Goal: Browse casually: Explore the website without a specific task or goal

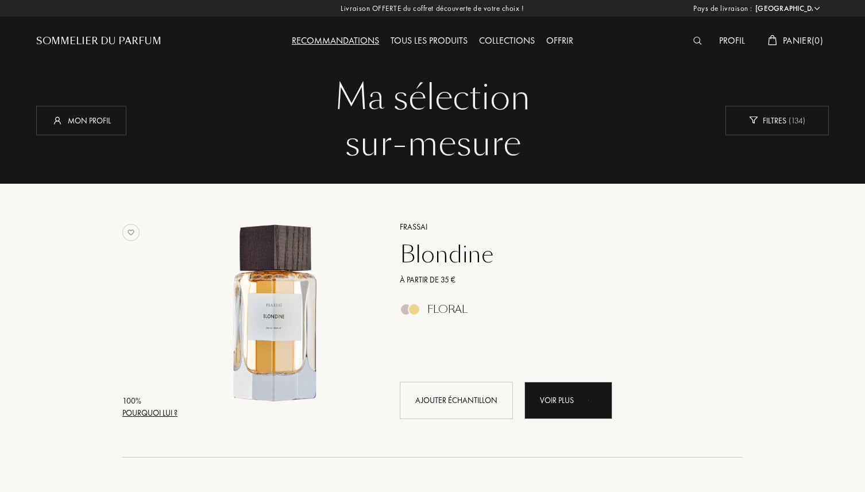
select select "FR"
click at [774, 131] on div "Filtres ( 134 )" at bounding box center [777, 120] width 103 height 29
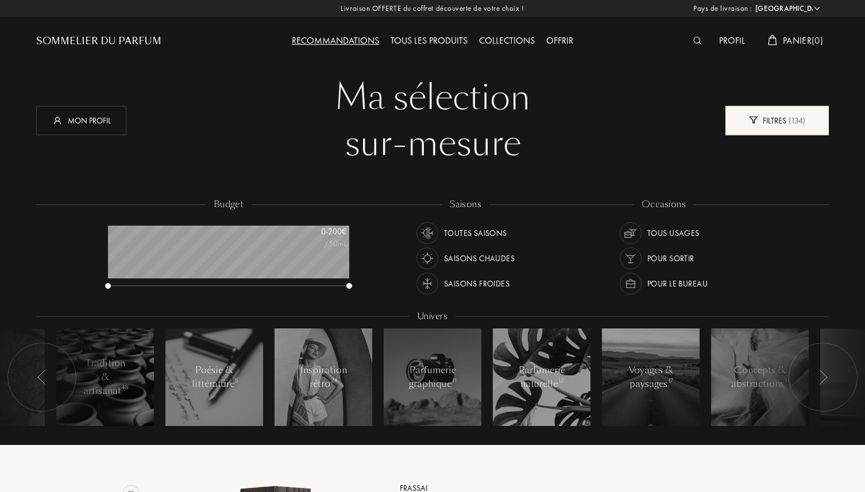
scroll to position [57, 241]
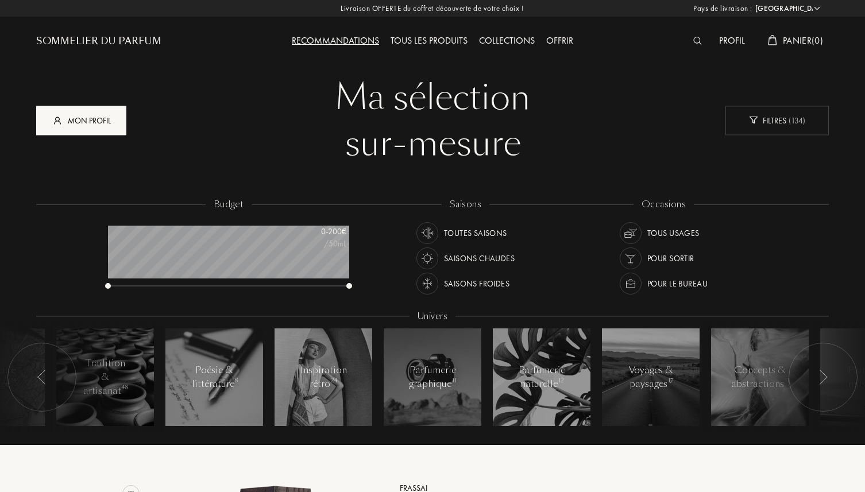
click at [99, 117] on div "Mon profil" at bounding box center [81, 120] width 90 height 29
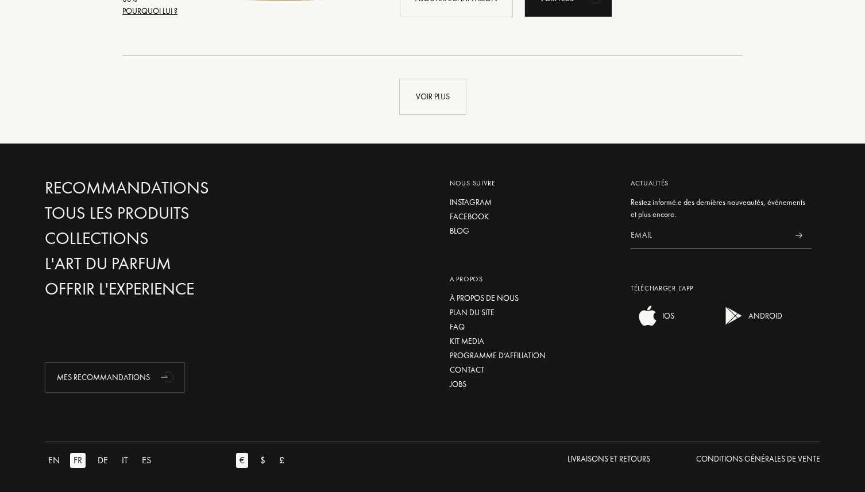
scroll to position [3137, 0]
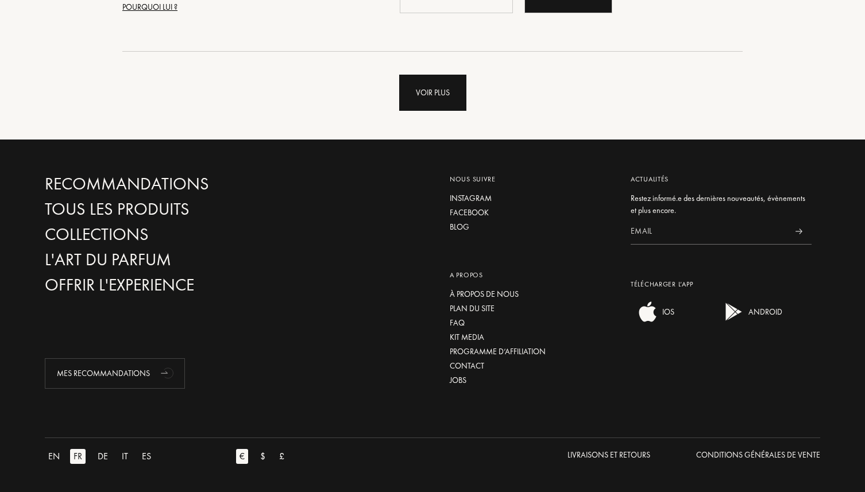
click at [446, 98] on div "Voir plus" at bounding box center [432, 93] width 67 height 36
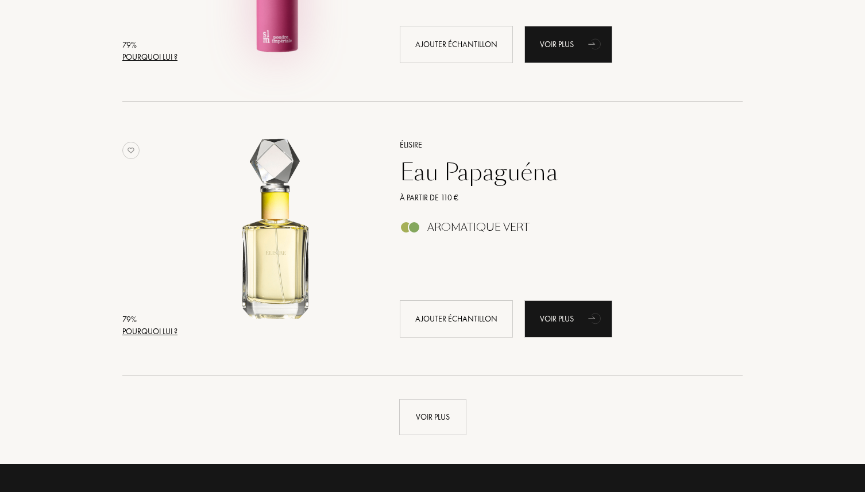
scroll to position [5557, 0]
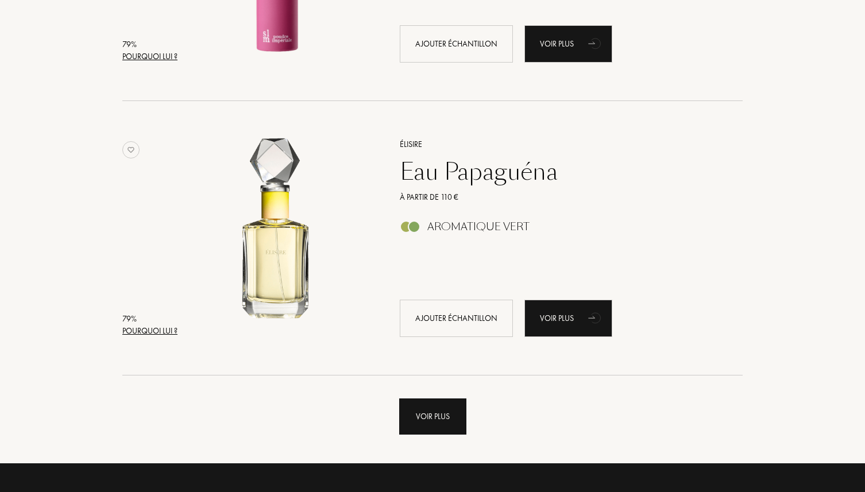
click at [447, 414] on div "Voir plus" at bounding box center [432, 417] width 67 height 36
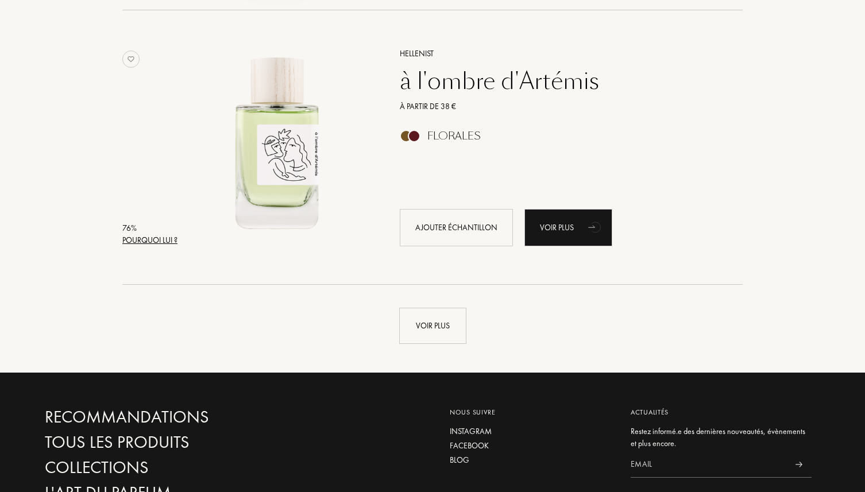
scroll to position [8396, 0]
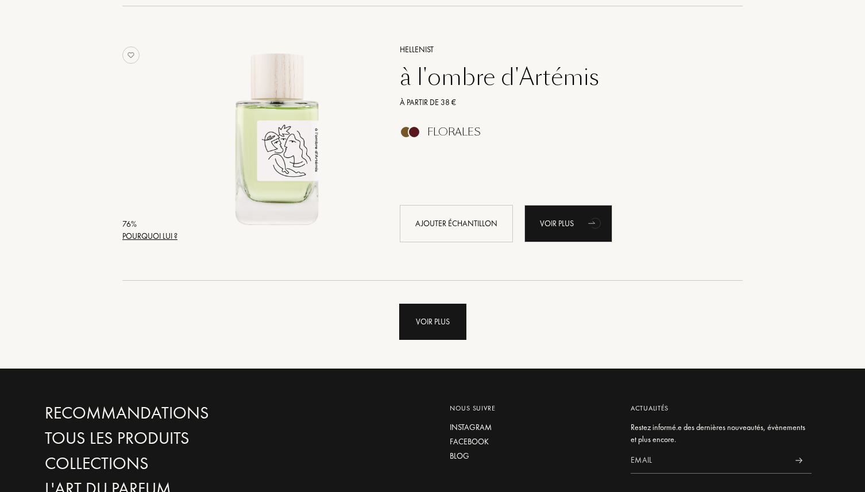
click at [445, 310] on div "Voir plus" at bounding box center [432, 322] width 67 height 36
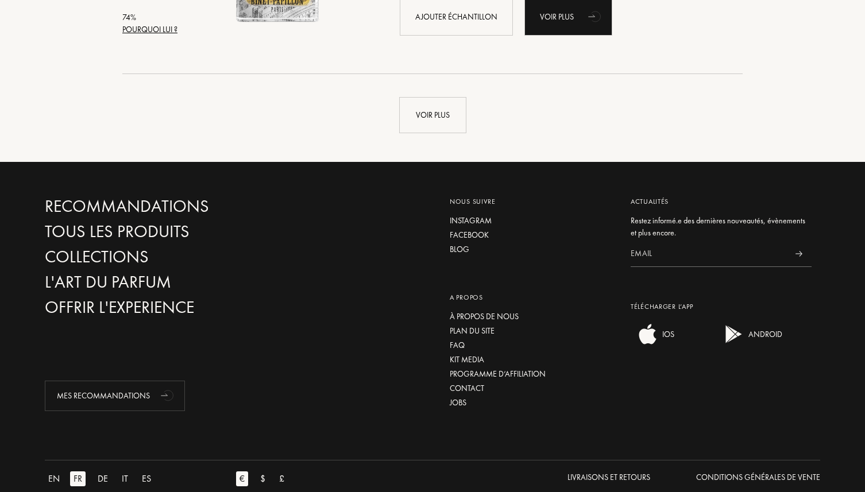
scroll to position [11369, 0]
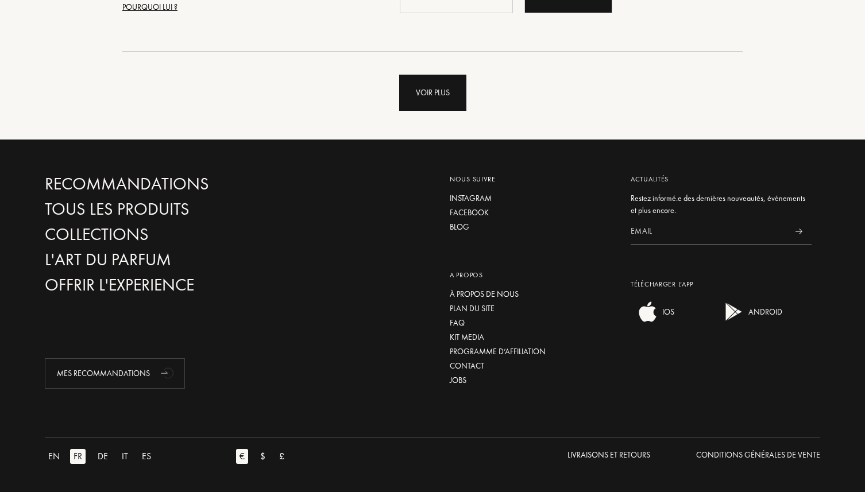
click at [416, 105] on div "Voir plus" at bounding box center [432, 93] width 67 height 36
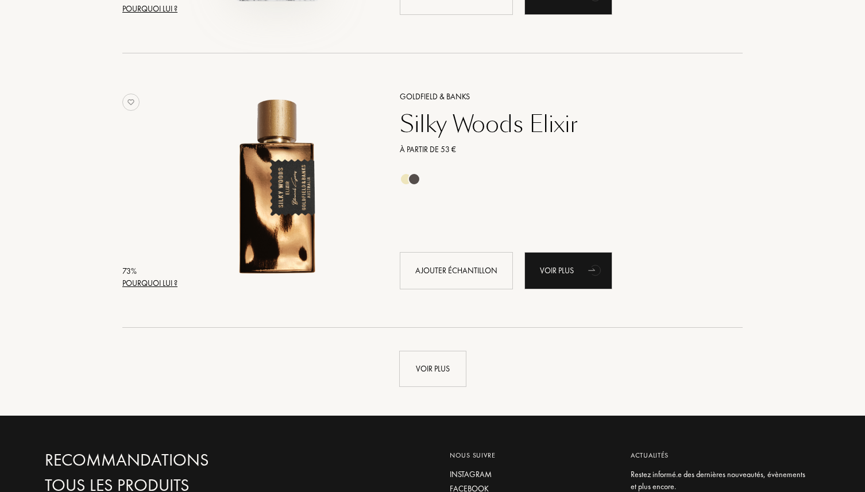
scroll to position [13873, 0]
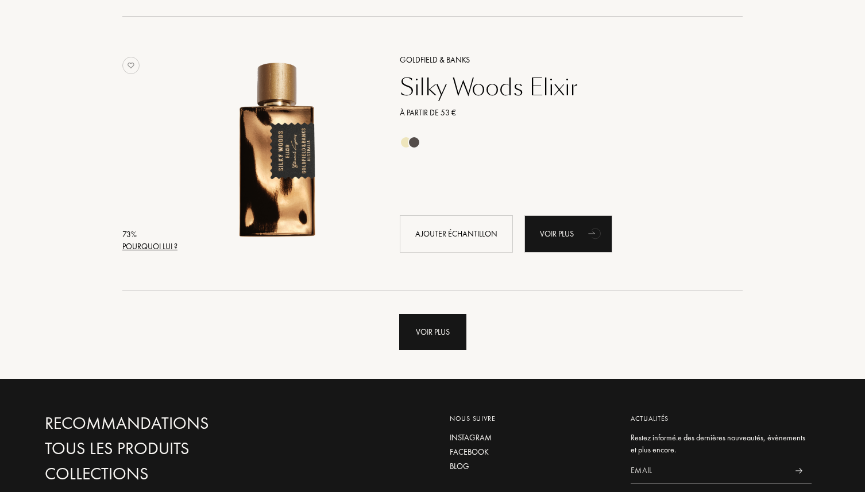
click at [441, 337] on div "Voir plus" at bounding box center [432, 332] width 67 height 36
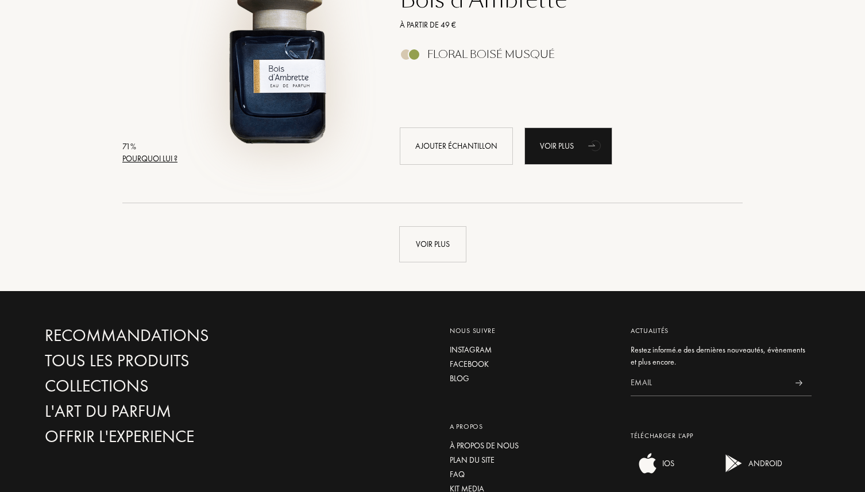
scroll to position [16856, 0]
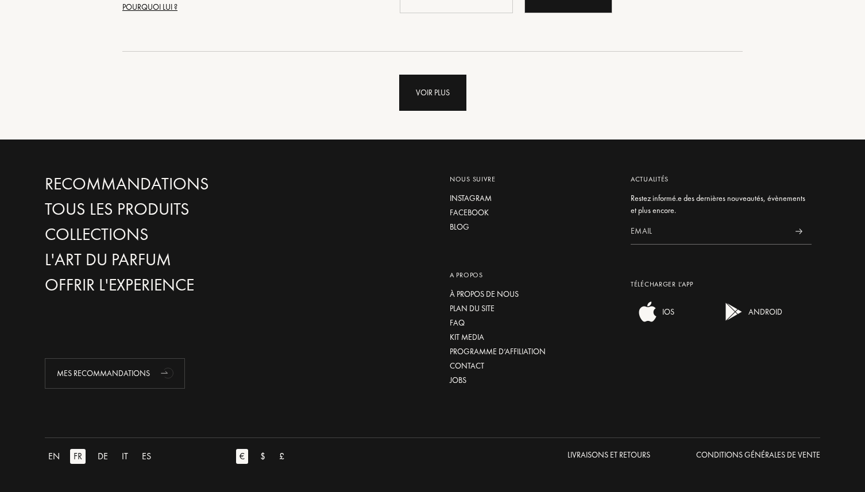
click at [455, 79] on div "Voir plus" at bounding box center [432, 93] width 67 height 36
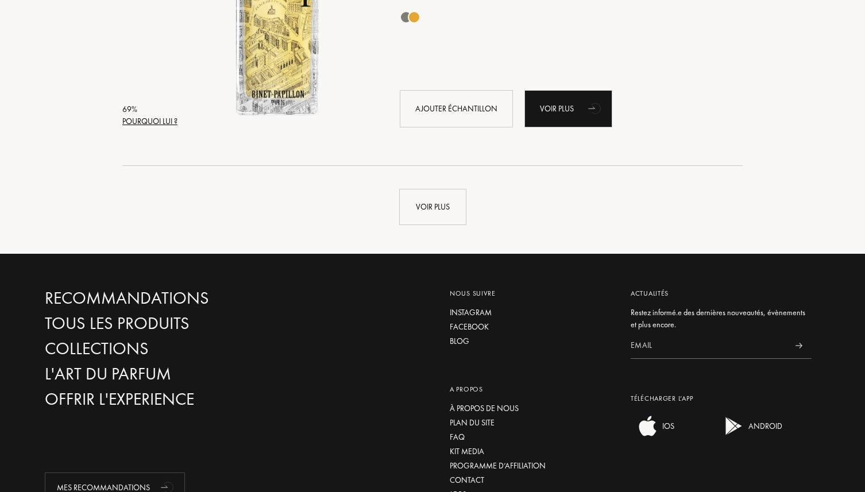
scroll to position [19500, 0]
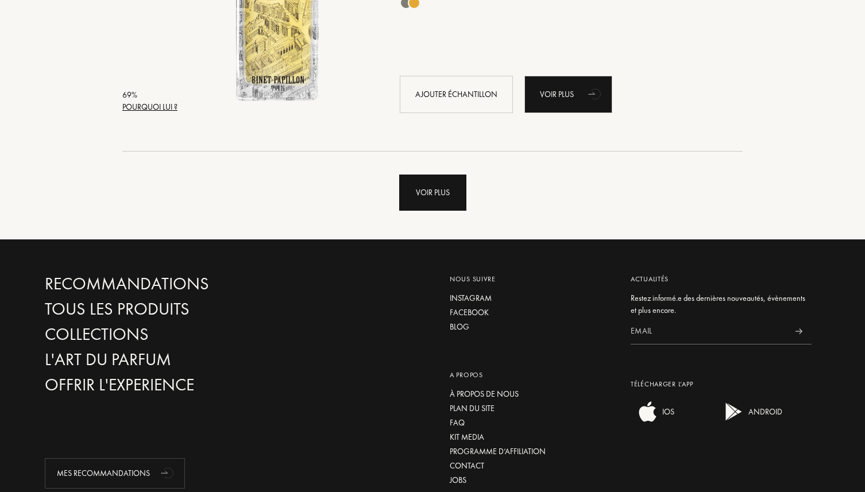
click at [430, 197] on div "Voir plus" at bounding box center [432, 193] width 67 height 36
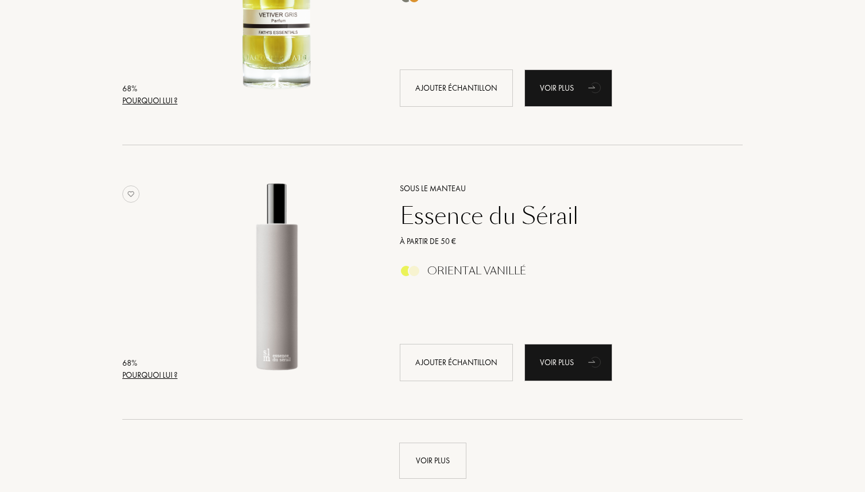
scroll to position [22025, 0]
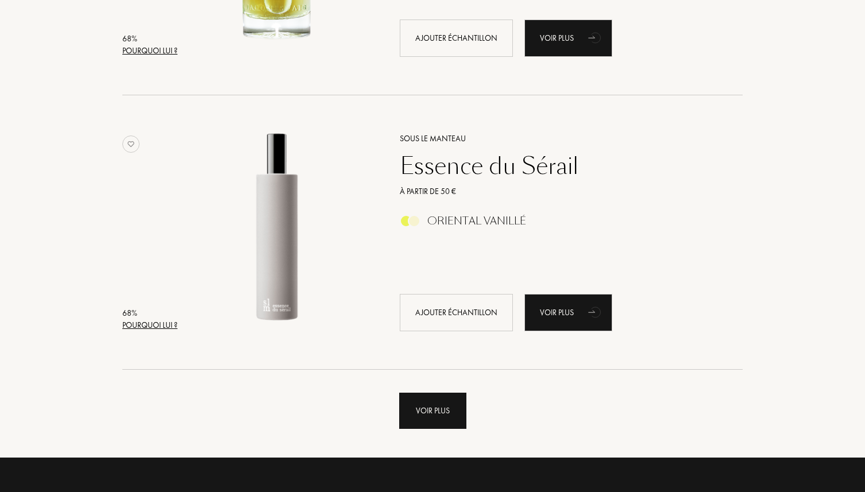
click at [432, 418] on div "Voir plus" at bounding box center [432, 411] width 67 height 36
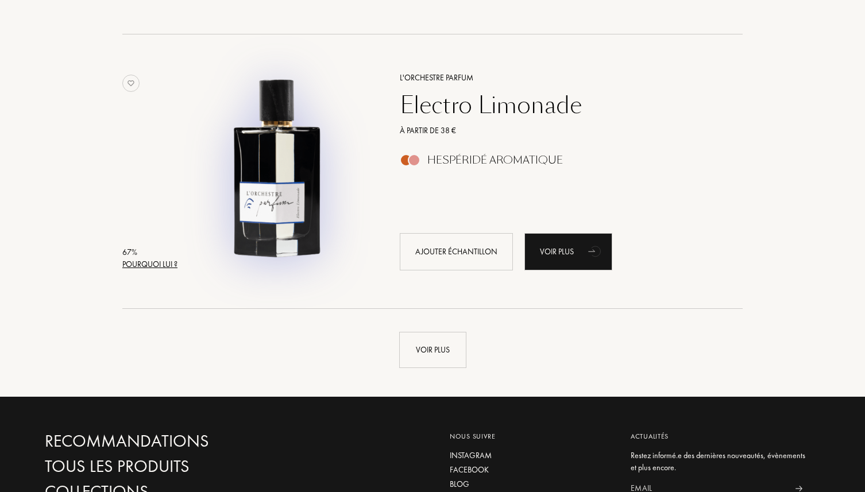
scroll to position [24828, 0]
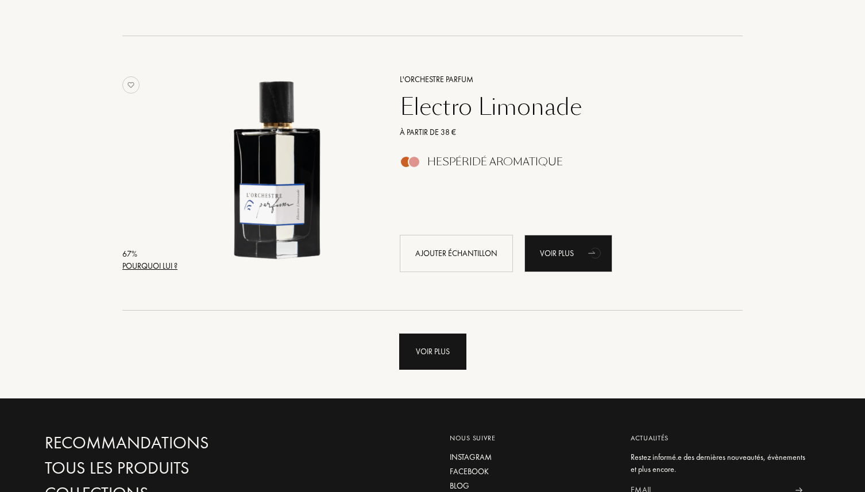
click at [413, 342] on div "Voir plus" at bounding box center [432, 352] width 67 height 36
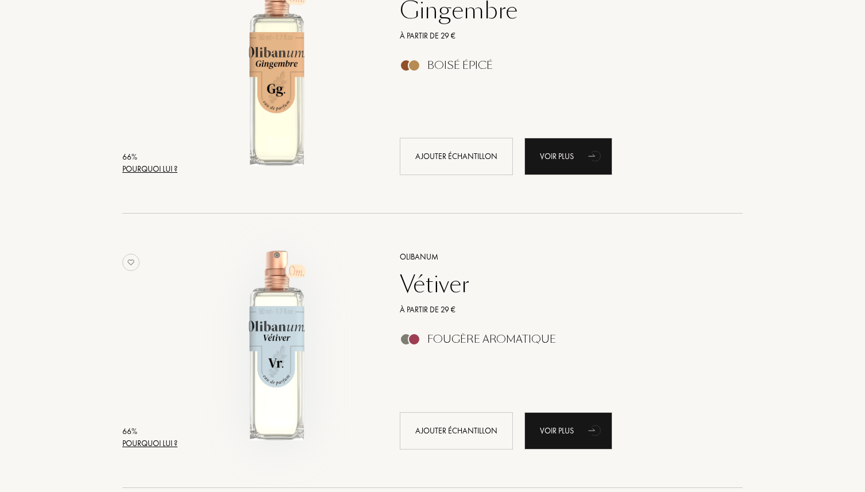
scroll to position [26846, 0]
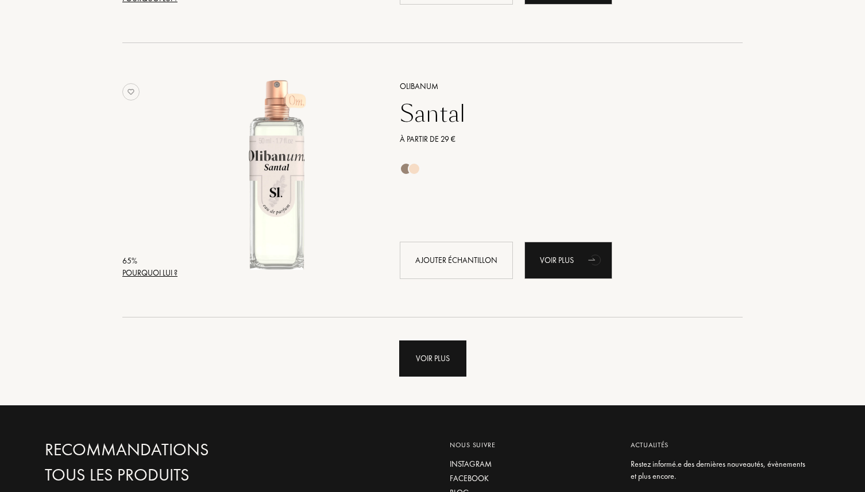
click at [411, 363] on div "Voir plus" at bounding box center [432, 359] width 67 height 36
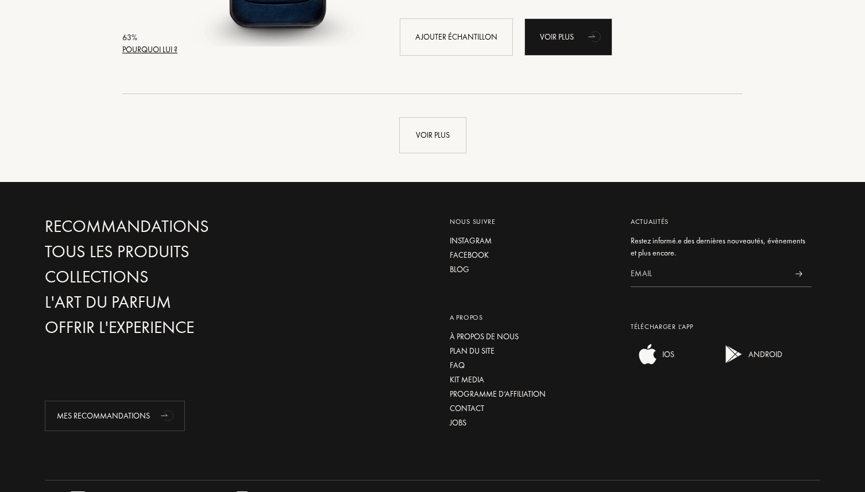
scroll to position [30575, 0]
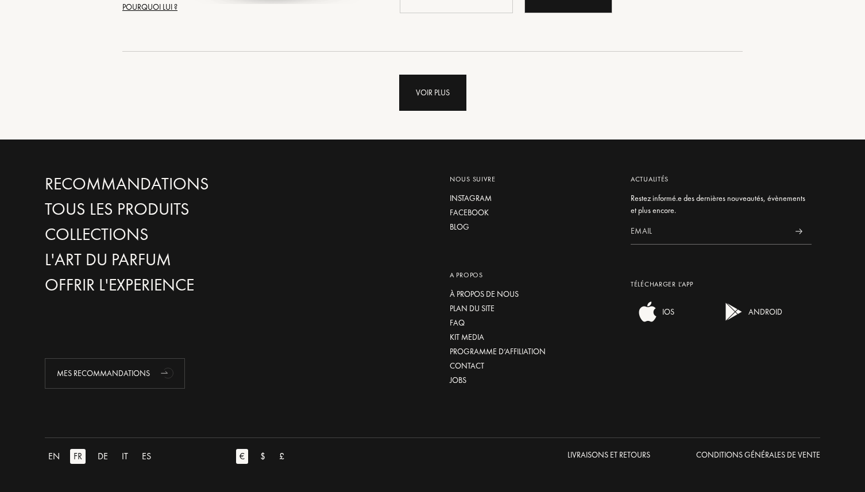
click at [433, 103] on div "Voir plus" at bounding box center [432, 93] width 67 height 36
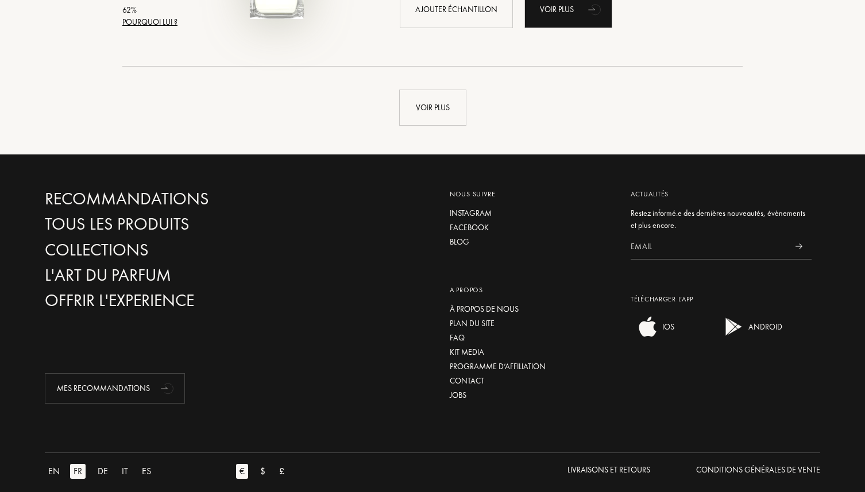
scroll to position [33306, 0]
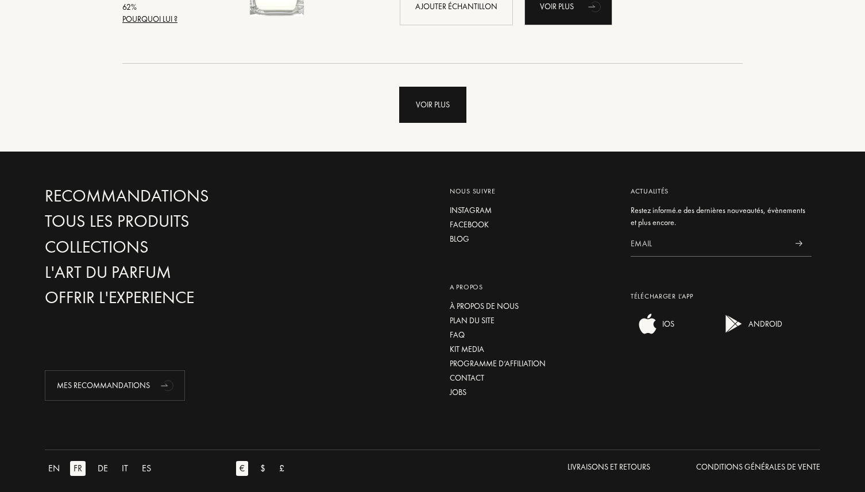
click at [436, 104] on div "Voir plus" at bounding box center [432, 105] width 67 height 36
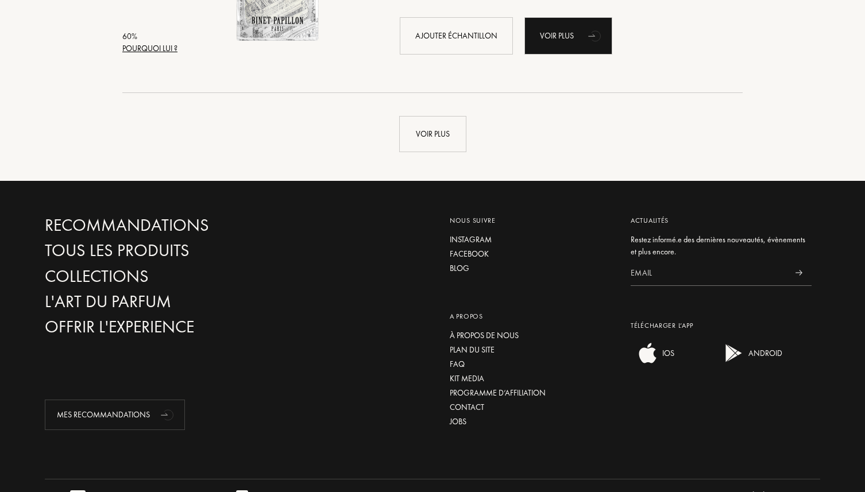
scroll to position [36038, 0]
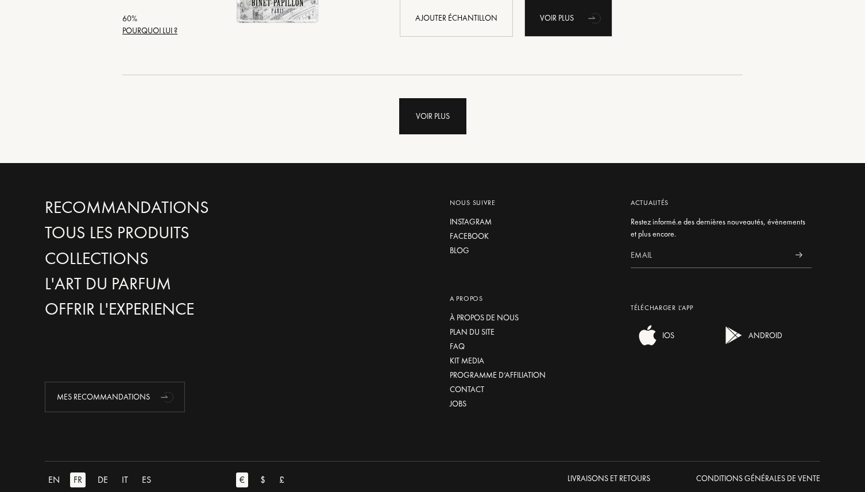
click at [414, 112] on div "Voir plus" at bounding box center [432, 116] width 67 height 36
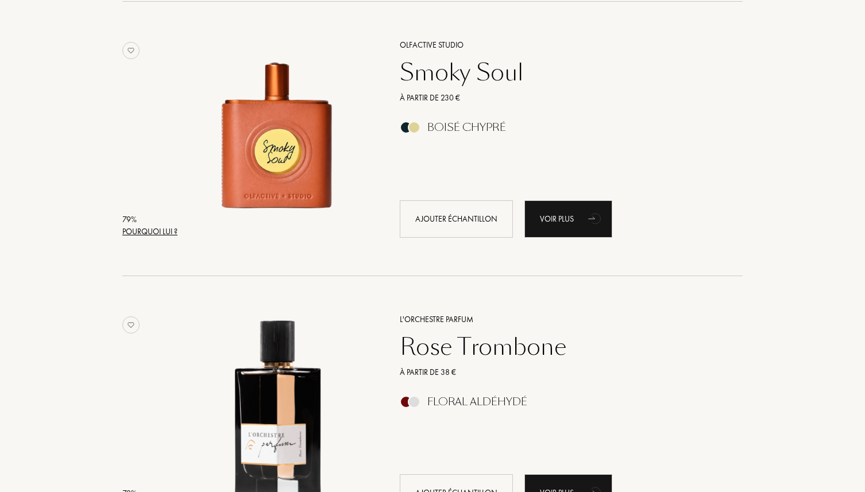
scroll to position [0, 0]
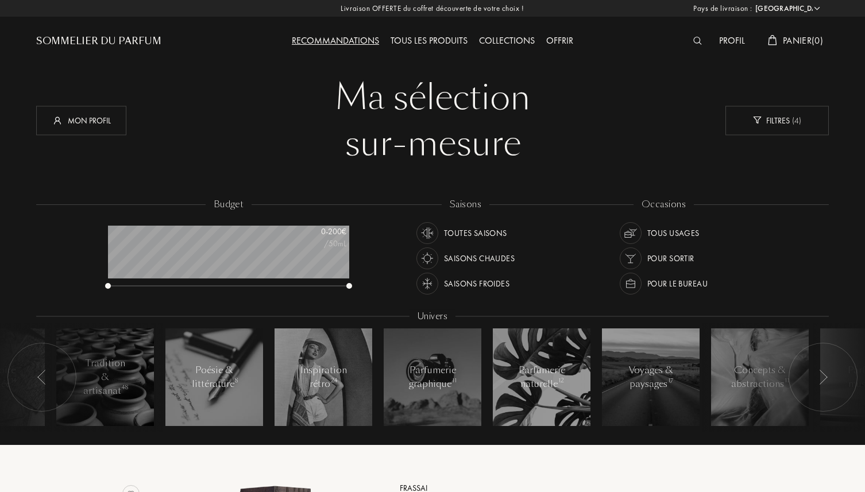
click at [422, 43] on div "Tous les produits" at bounding box center [429, 41] width 88 height 15
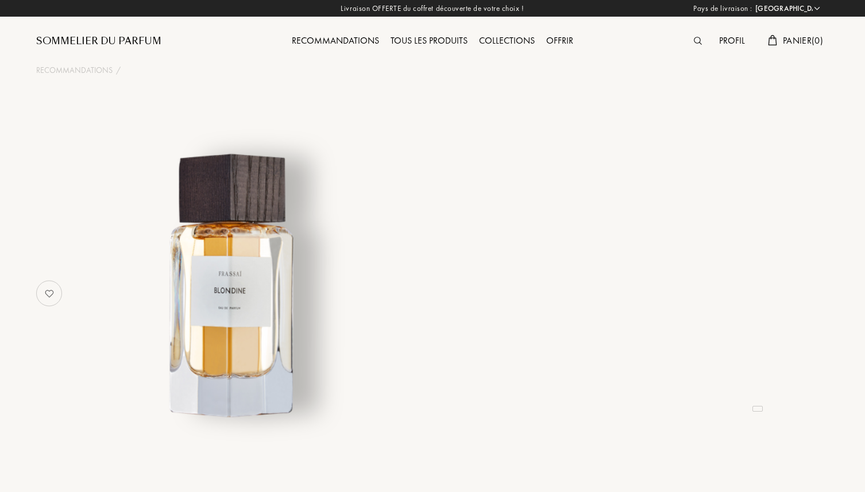
select select "FR"
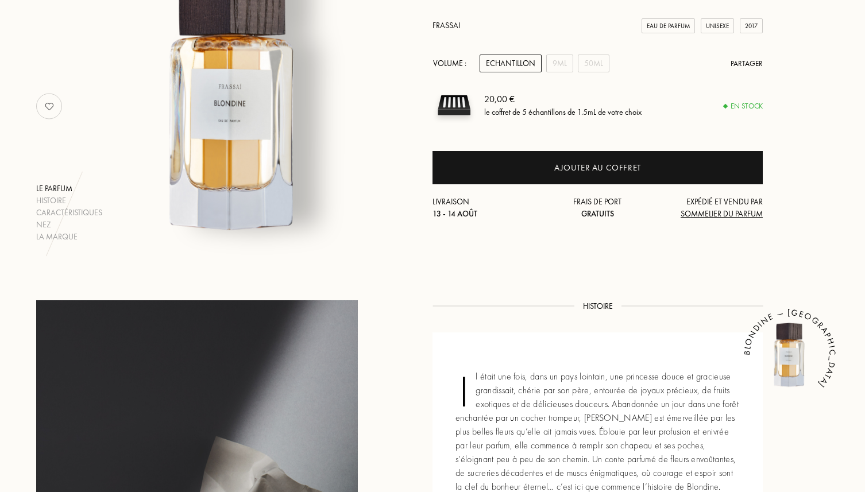
scroll to position [233, 0]
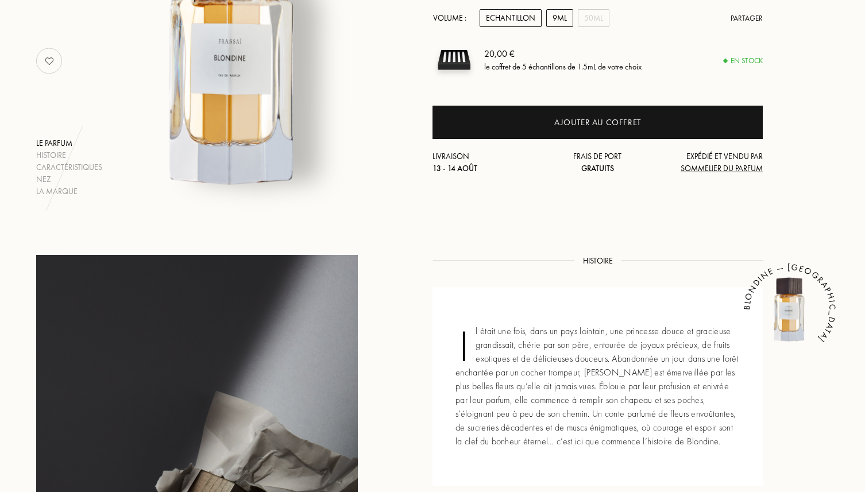
click at [565, 22] on div "9mL" at bounding box center [559, 18] width 27 height 18
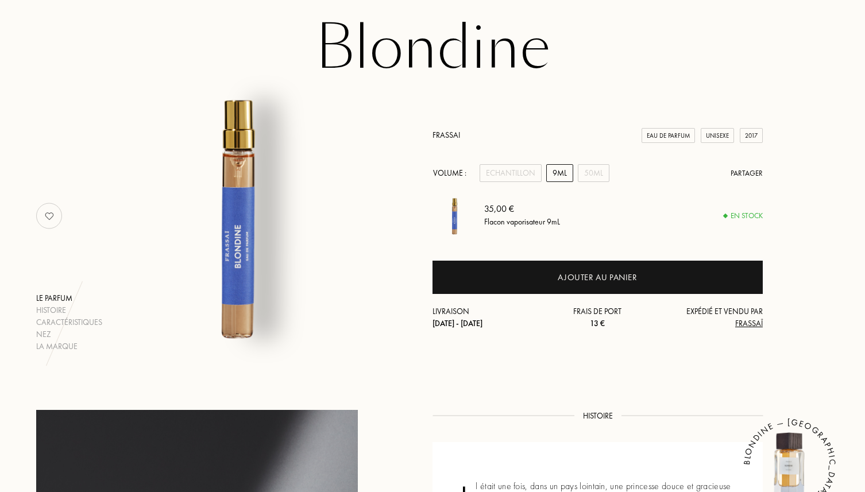
scroll to position [0, 0]
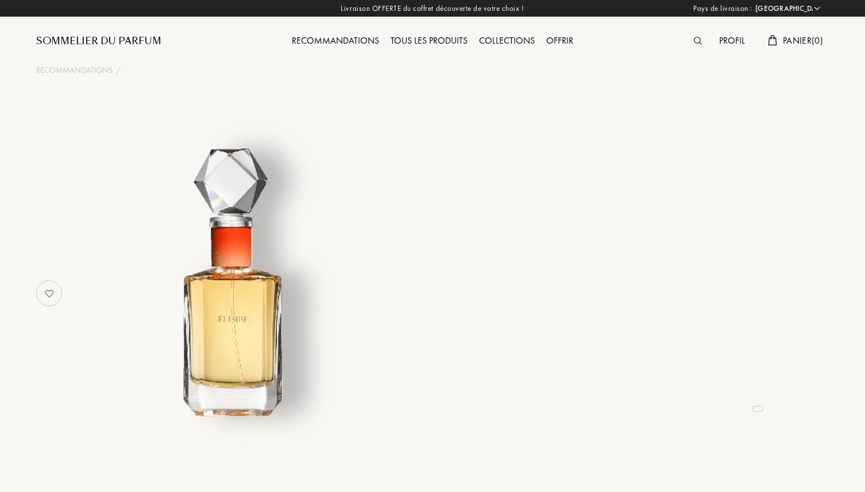
select select "FR"
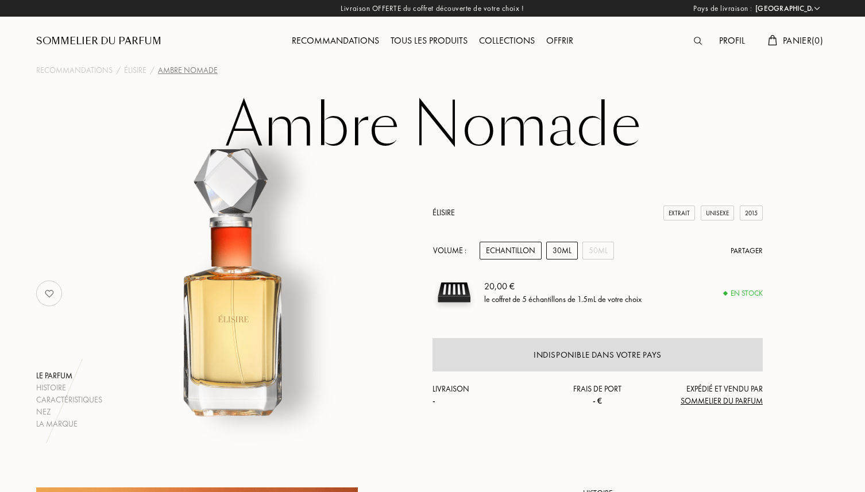
click at [558, 252] on div "30mL" at bounding box center [562, 251] width 32 height 18
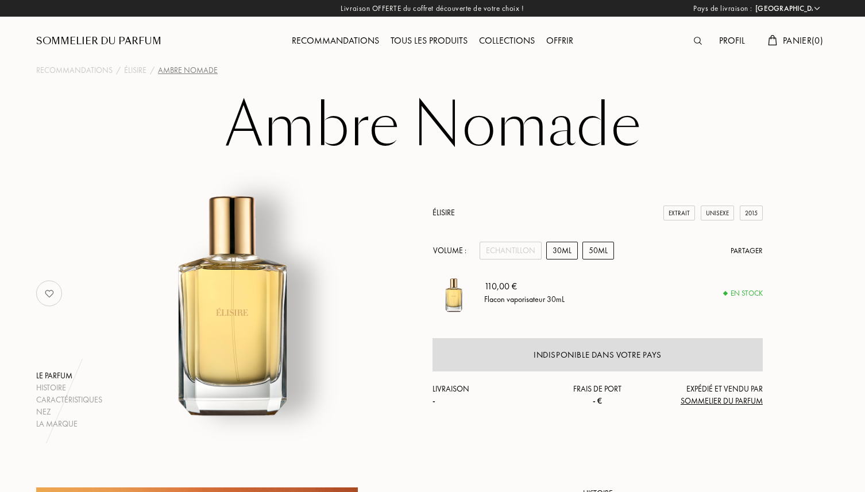
click at [586, 250] on div "50mL" at bounding box center [599, 251] width 32 height 18
click at [594, 251] on div "50mL" at bounding box center [599, 251] width 32 height 18
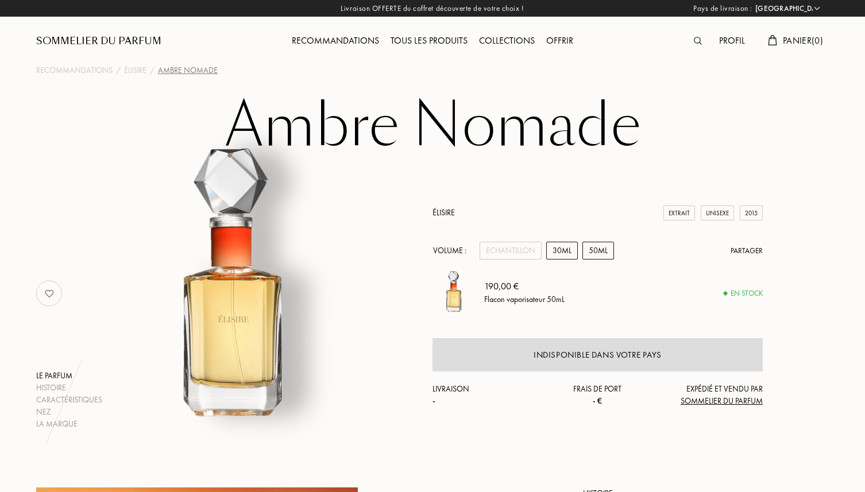
click at [552, 256] on div "30mL" at bounding box center [562, 251] width 32 height 18
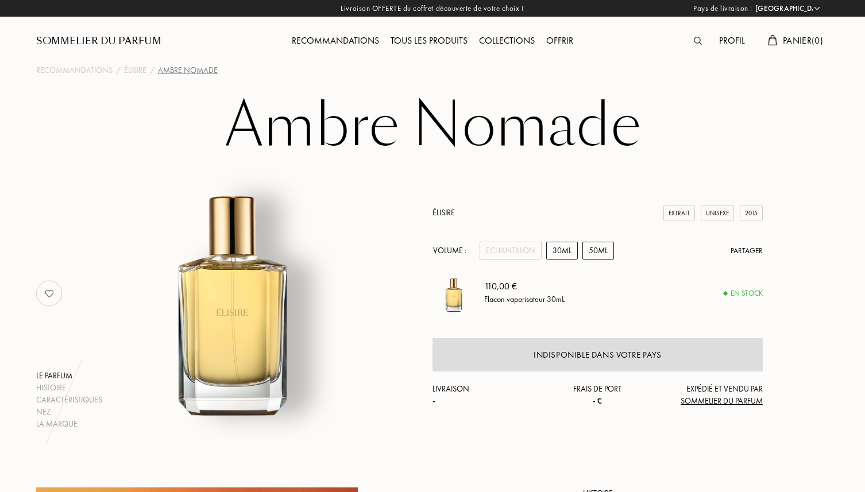
click at [594, 242] on div "50mL" at bounding box center [599, 251] width 32 height 18
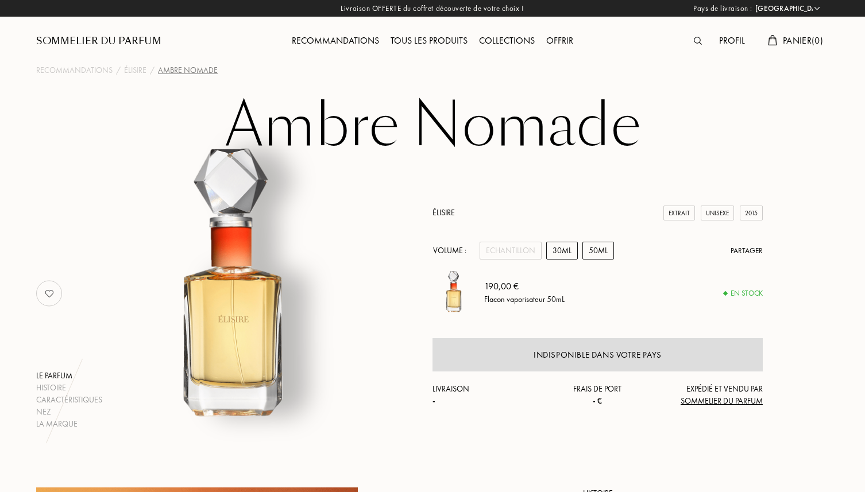
click at [569, 249] on div "30mL" at bounding box center [562, 251] width 32 height 18
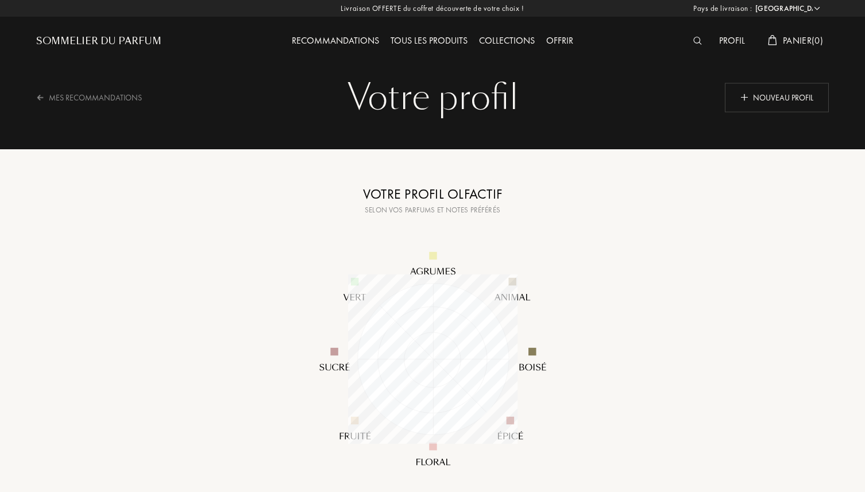
select select "FR"
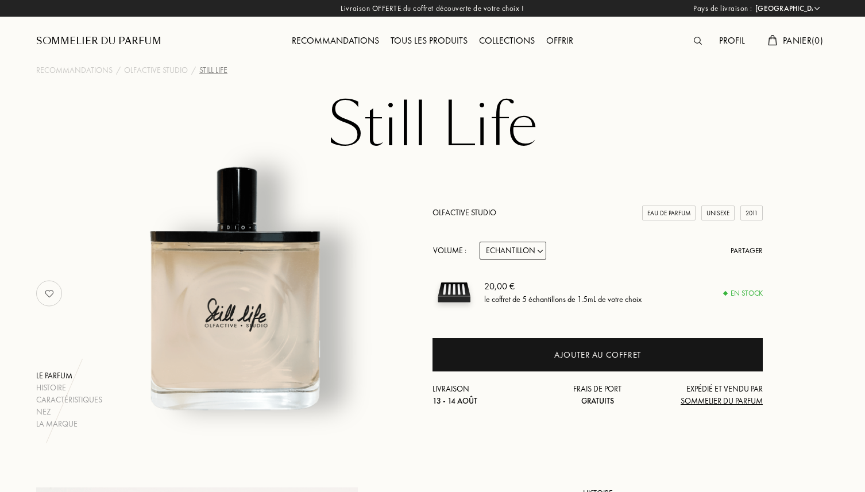
select select "FR"
click at [525, 248] on select "Echantillon 15mL 50mL 100mL" at bounding box center [513, 251] width 67 height 18
select select "1"
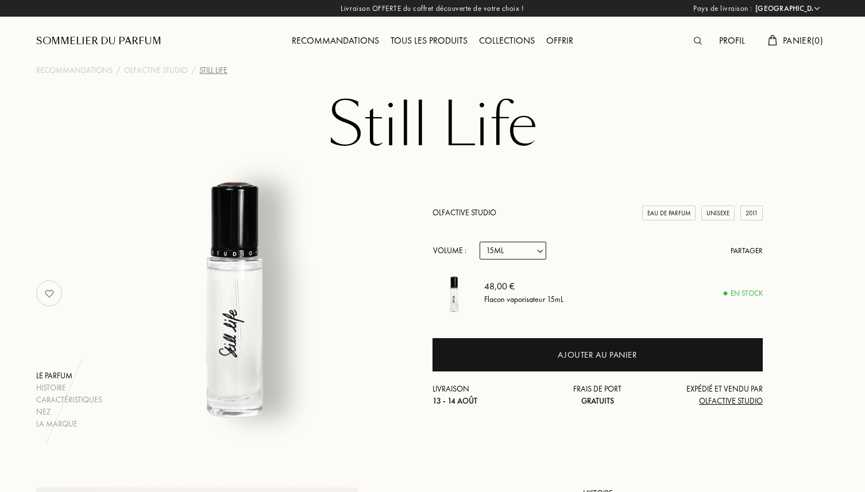
click at [529, 252] on select "Echantillon 15mL 50mL 100mL" at bounding box center [513, 251] width 67 height 18
select select "2"
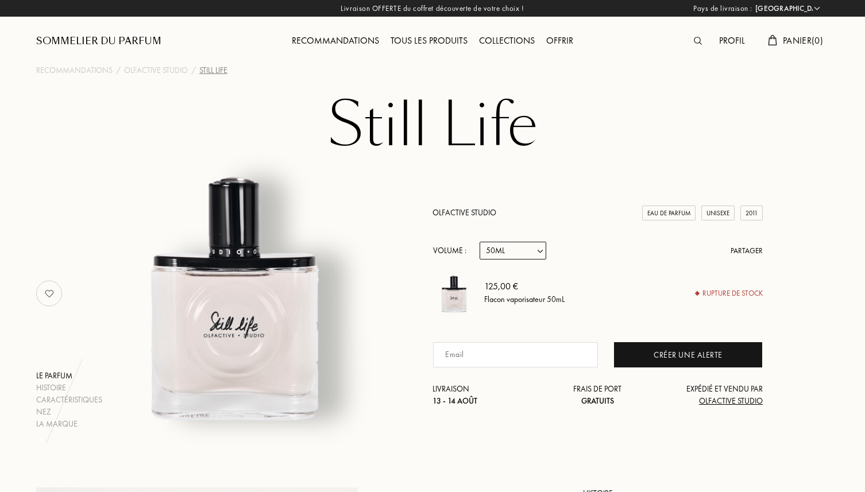
click at [523, 251] on select "Echantillon 15mL 50mL 100mL" at bounding box center [513, 251] width 67 height 18
select select "3"
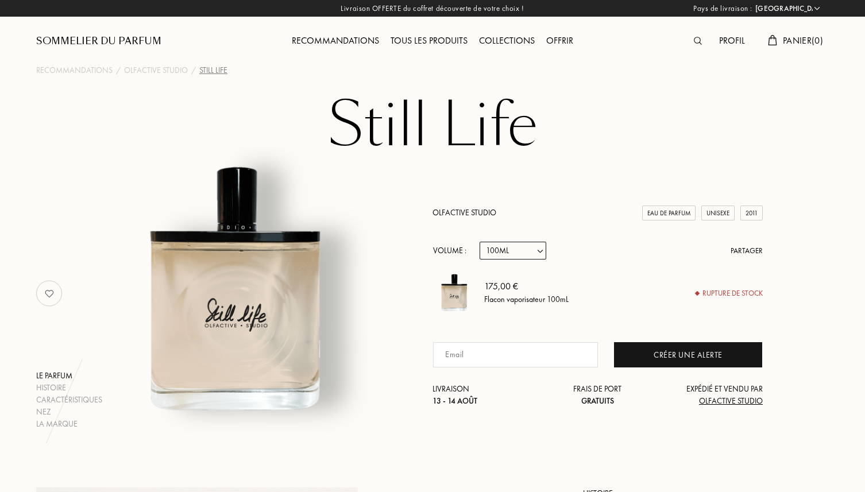
click at [521, 256] on select "Echantillon 15mL 50mL 100mL" at bounding box center [513, 251] width 67 height 18
select select "1"
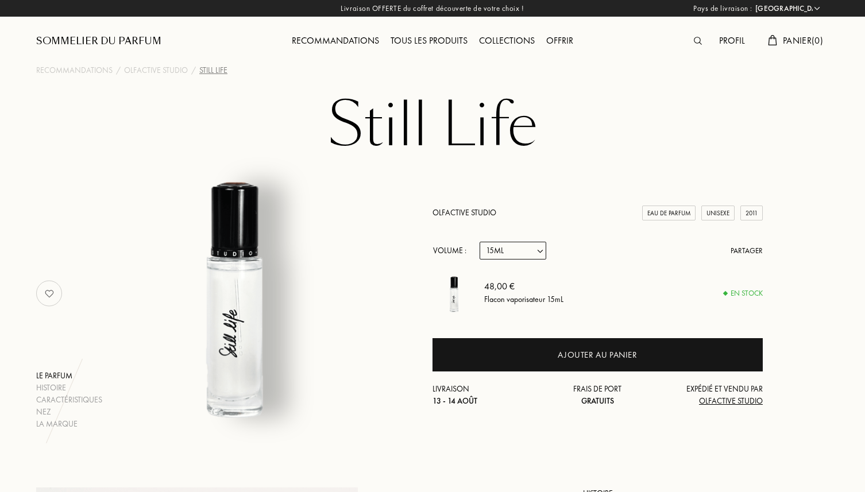
click at [507, 255] on select "Echantillon 15mL 50mL 100mL" at bounding box center [513, 251] width 67 height 18
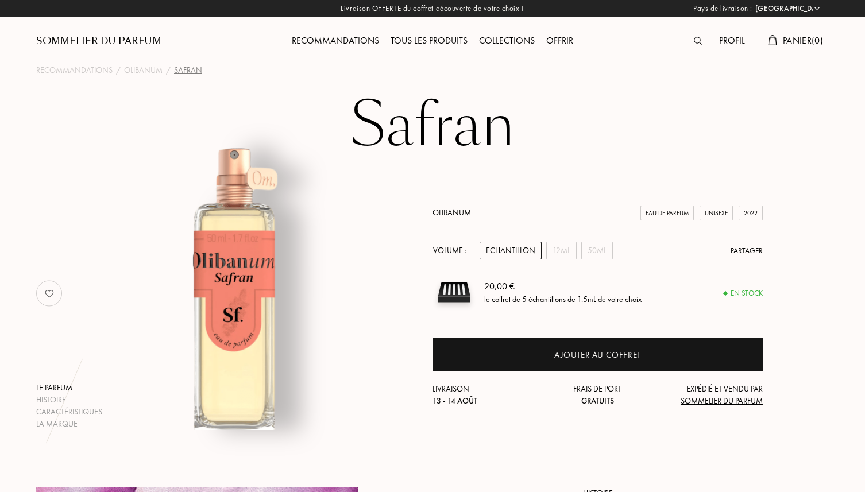
select select "FR"
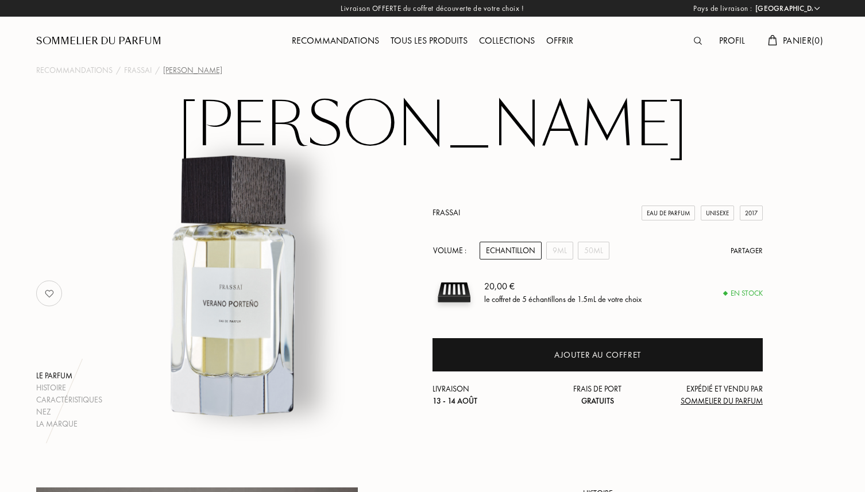
select select "FR"
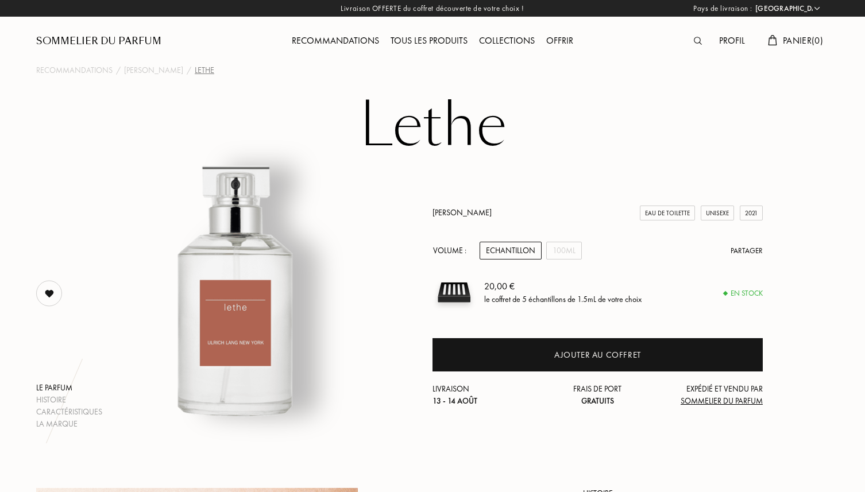
select select "FR"
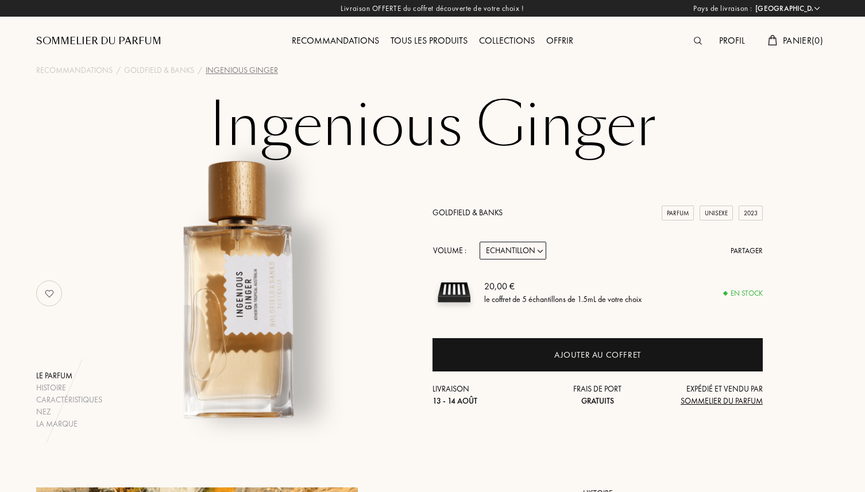
select select "FR"
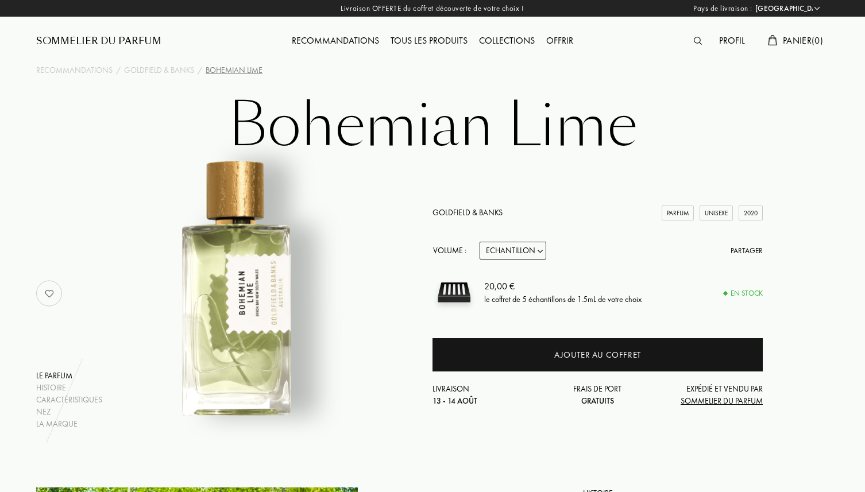
select select "FR"
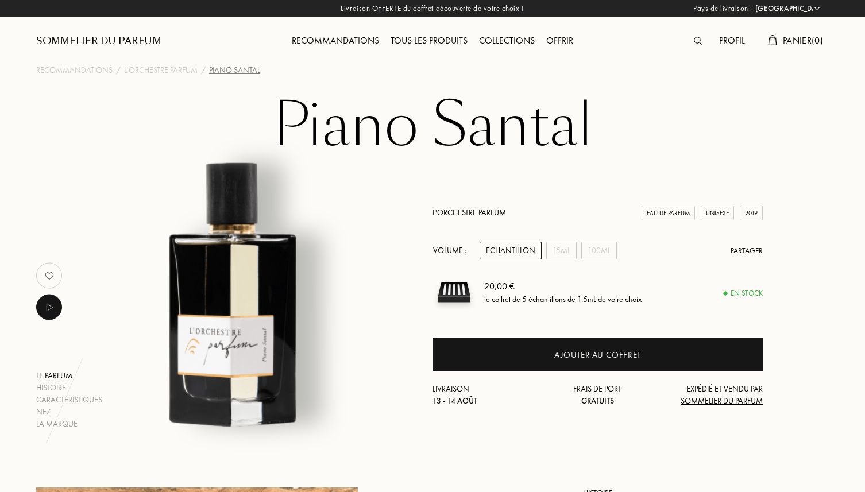
select select "FR"
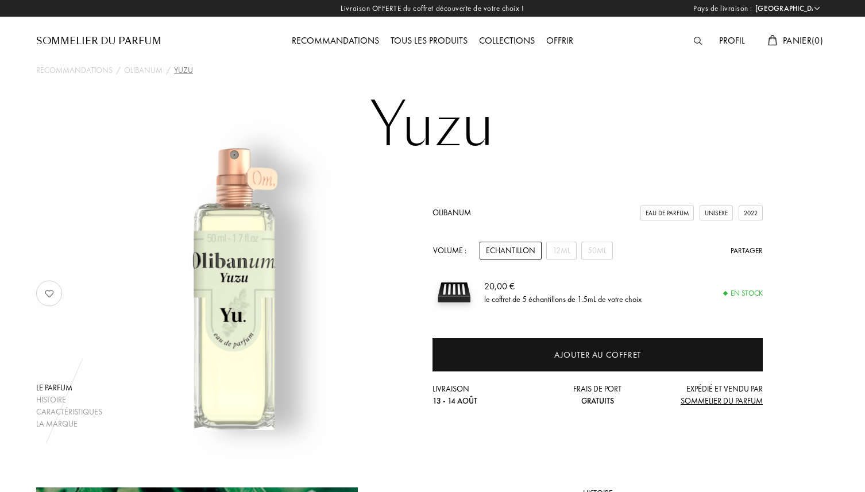
select select "FR"
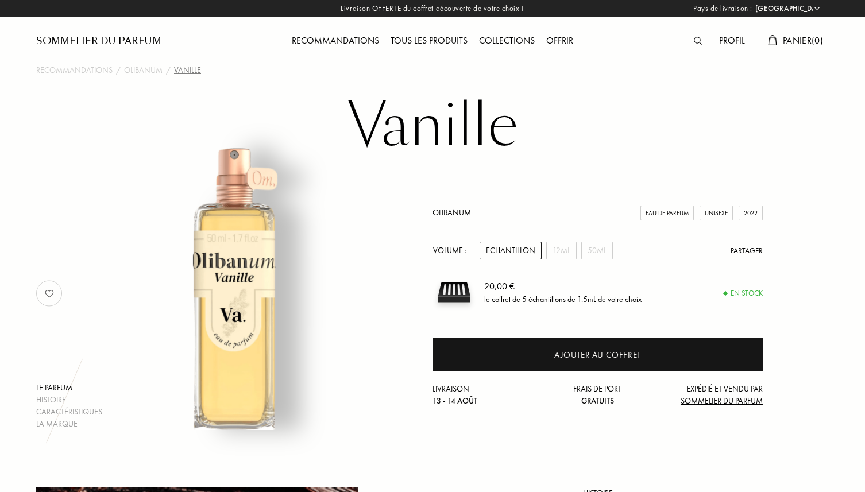
select select "FR"
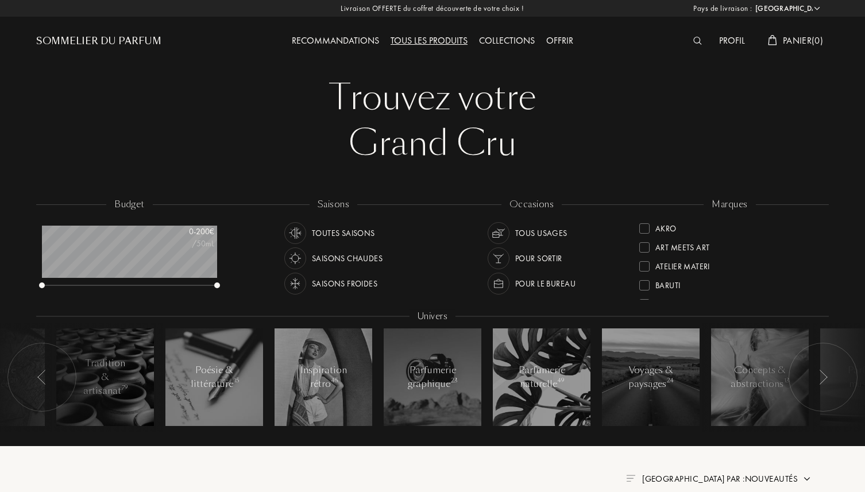
select select "FR"
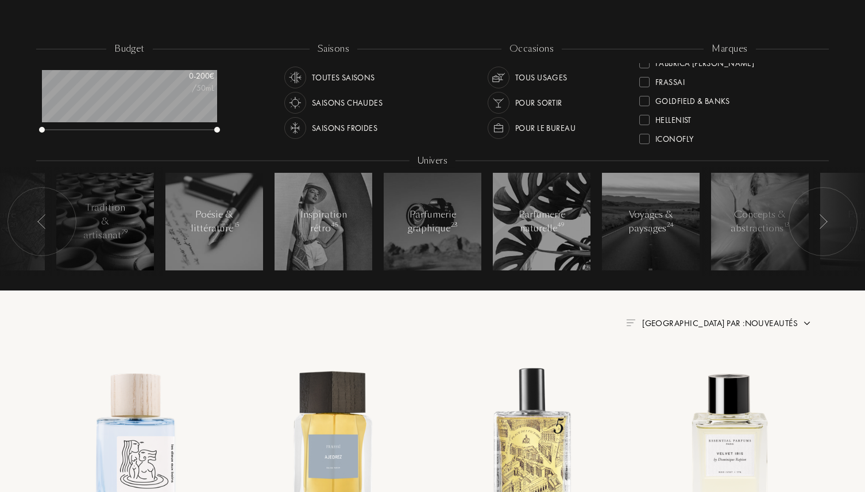
scroll to position [166, 0]
click at [647, 79] on div at bounding box center [645, 77] width 10 height 10
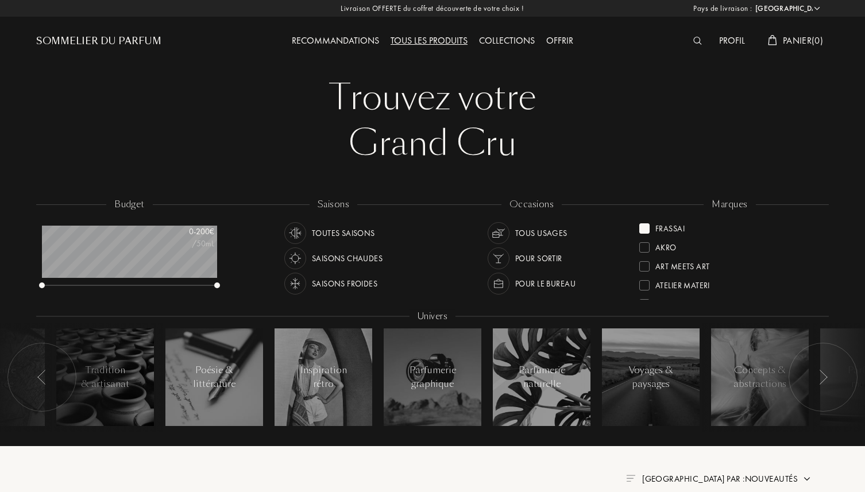
click at [640, 228] on div at bounding box center [645, 229] width 10 height 10
click at [644, 226] on div at bounding box center [645, 227] width 10 height 10
click at [644, 232] on div at bounding box center [645, 229] width 10 height 10
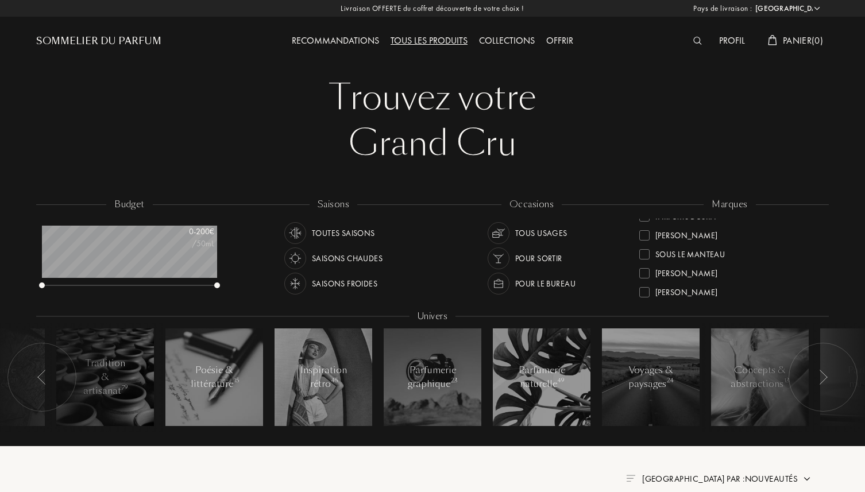
scroll to position [417, 0]
